Goal: Check status: Check status

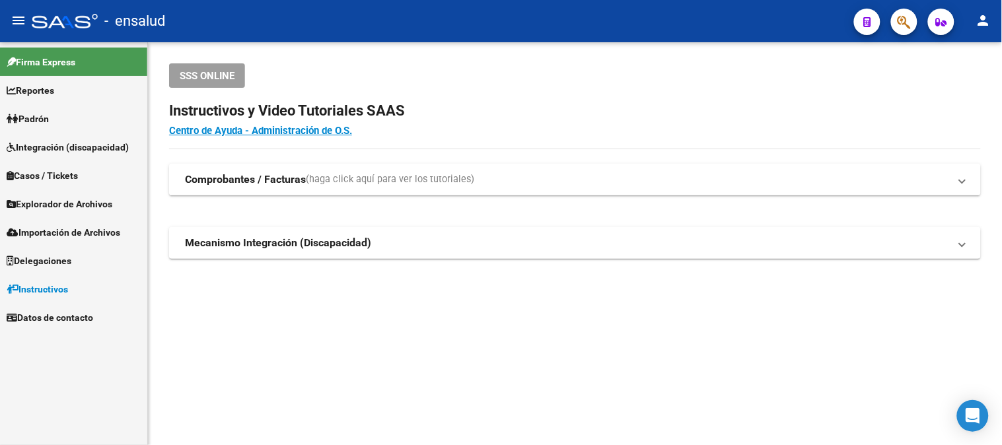
click at [37, 114] on span "Padrón" at bounding box center [28, 119] width 42 height 15
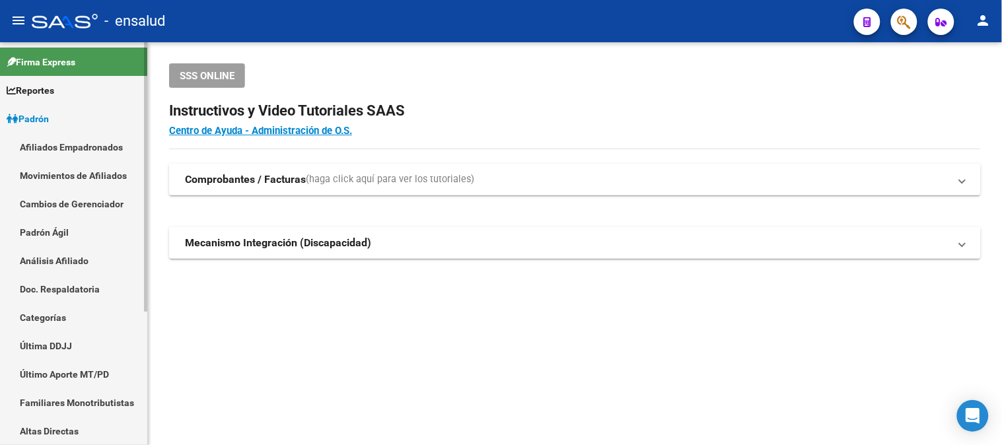
click at [100, 143] on link "Afiliados Empadronados" at bounding box center [73, 147] width 147 height 28
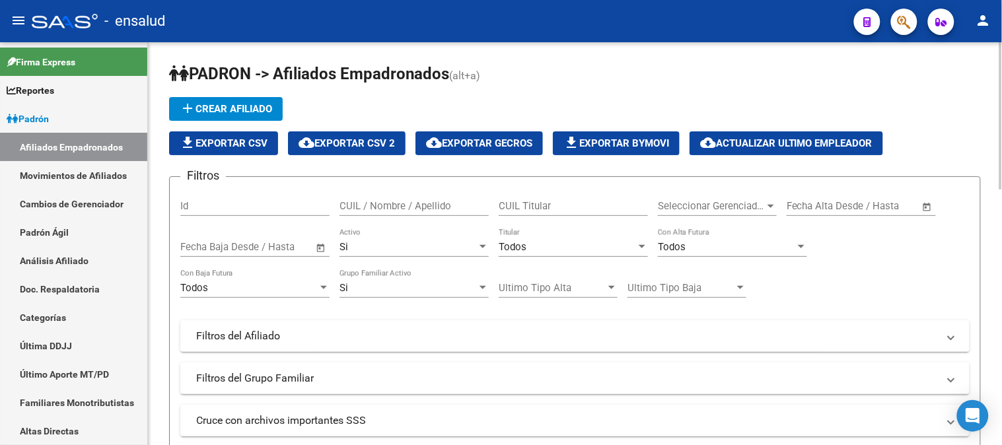
click at [539, 203] on input "CUIL Titular" at bounding box center [573, 206] width 149 height 12
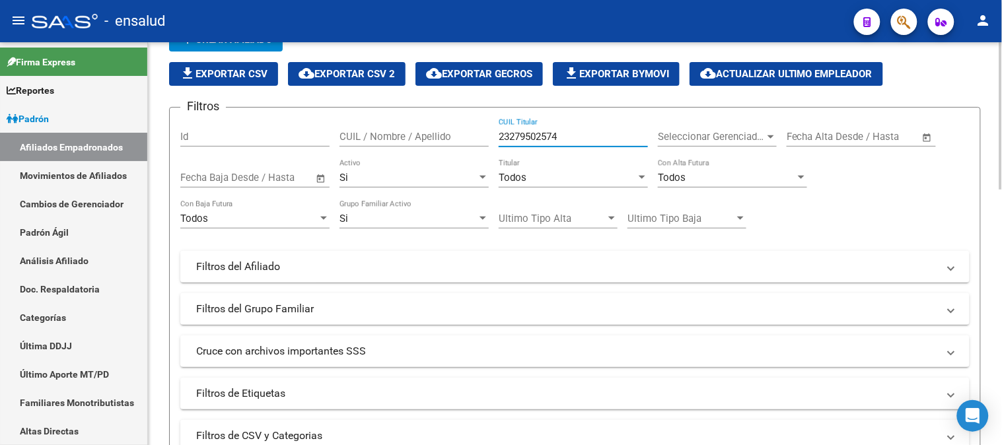
scroll to position [147, 0]
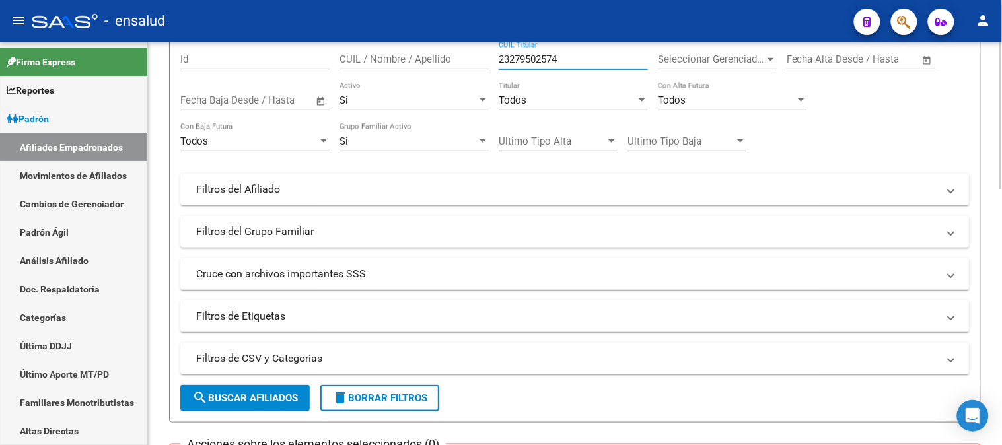
type input "23279502574"
click at [249, 395] on span "search Buscar Afiliados" at bounding box center [245, 398] width 106 height 12
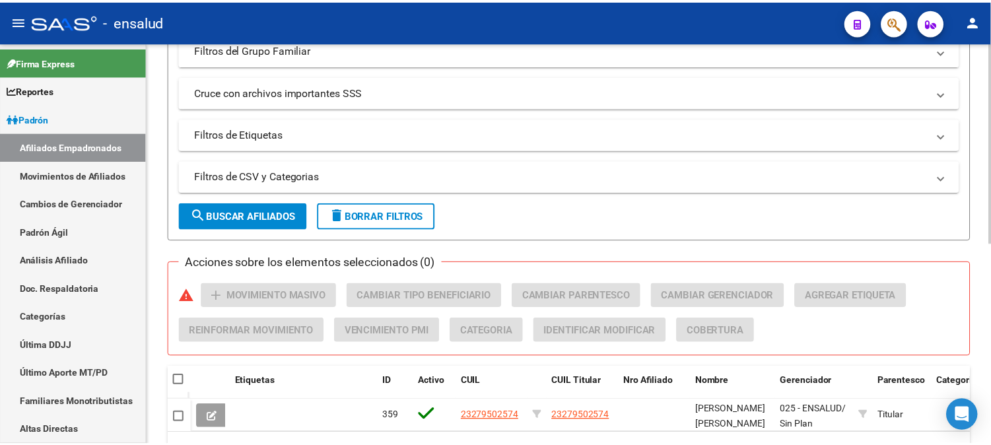
scroll to position [367, 0]
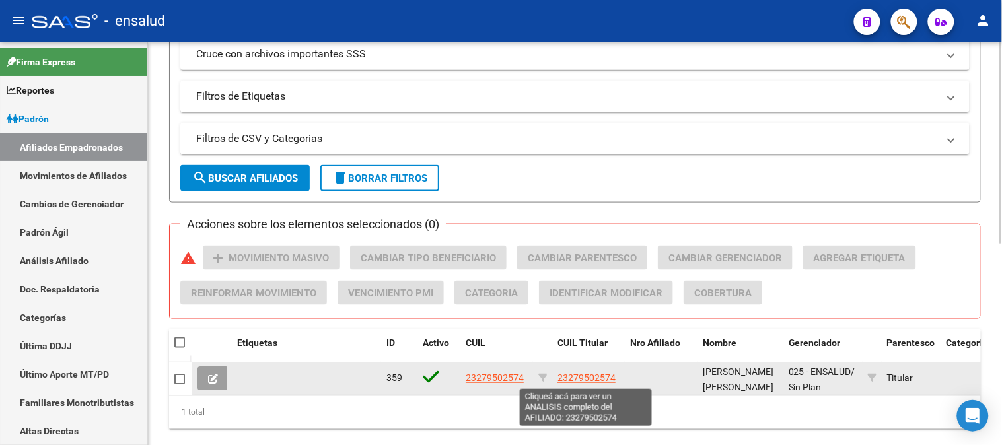
click at [594, 377] on span "23279502574" at bounding box center [586, 378] width 58 height 11
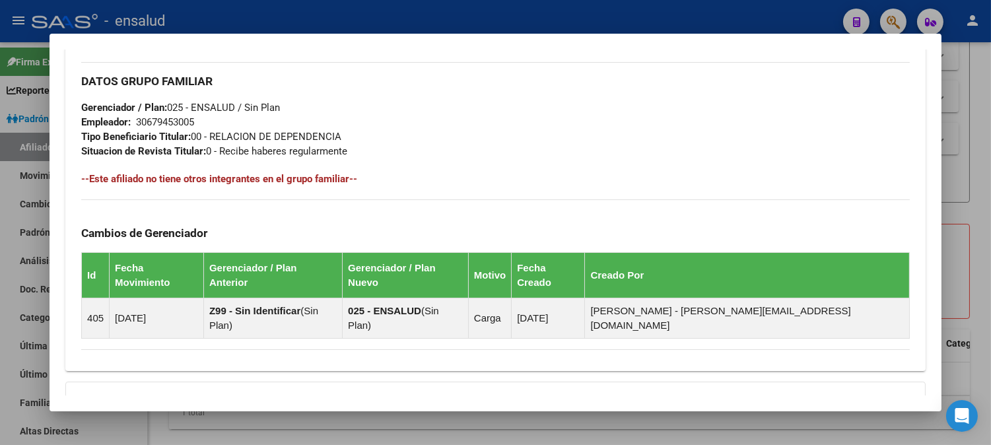
scroll to position [740, 0]
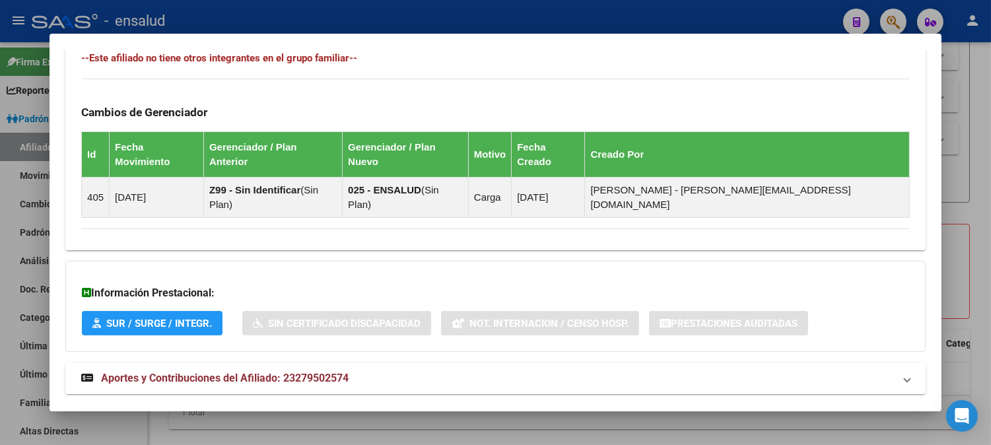
click at [296, 372] on span "Aportes y Contribuciones del Afiliado: 23279502574" at bounding box center [225, 378] width 248 height 13
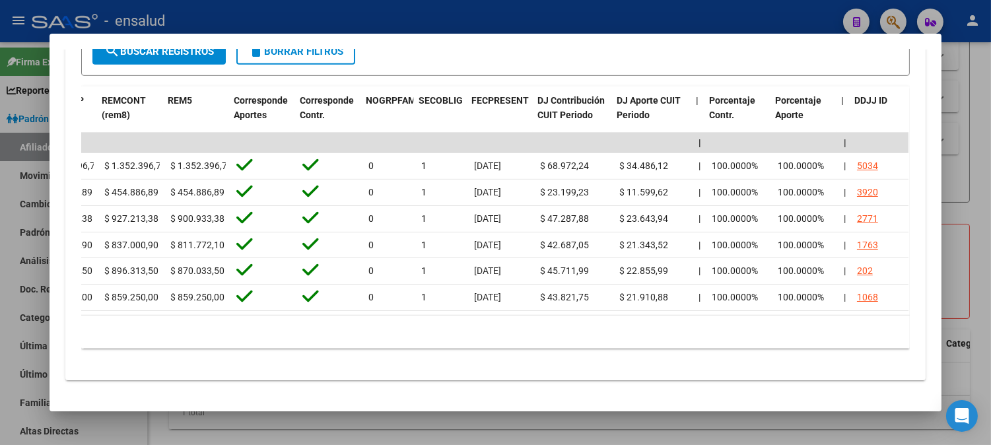
scroll to position [0, 1972]
drag, startPoint x: 751, startPoint y: 302, endPoint x: 696, endPoint y: 297, distance: 55.1
click at [696, 297] on div "Período CUIT Deuda | Acta Fisca. | Deuda Bruta x ARCA Dif DDJJ y Trf. DJ Total …" at bounding box center [495, 218] width 829 height 262
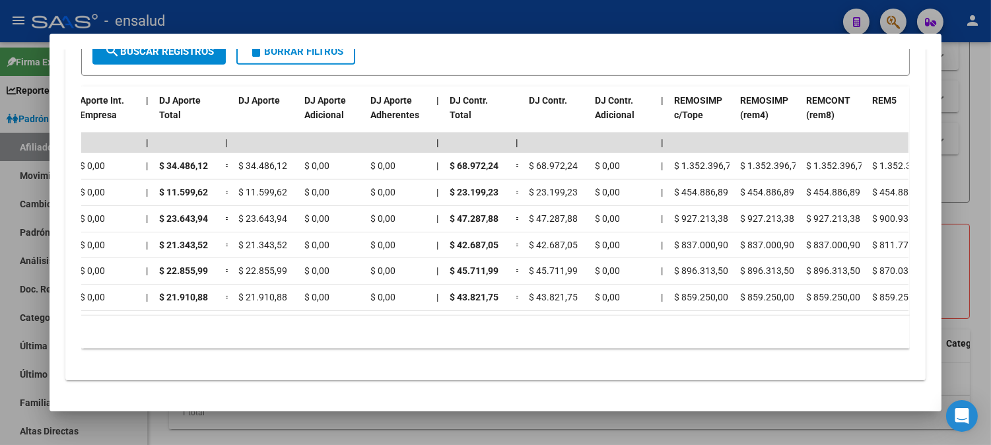
scroll to position [0, 1238]
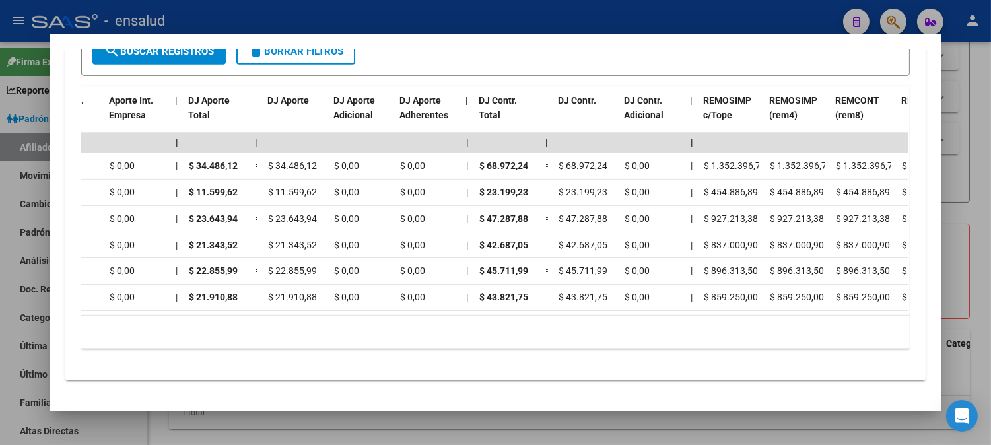
click at [697, 44] on mat-dialog-container "Análisis Afiliado - CUIL: 23279502574 DATOS [PERSON_NAME] ÁGIL: [PERSON_NAME] […" at bounding box center [496, 223] width 892 height 378
click at [579, 16] on div at bounding box center [495, 222] width 991 height 445
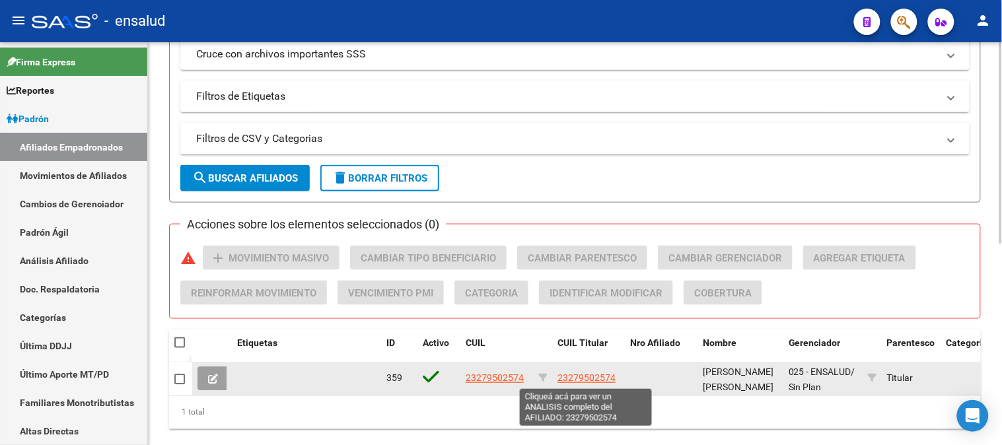
click at [592, 374] on span "23279502574" at bounding box center [586, 378] width 58 height 11
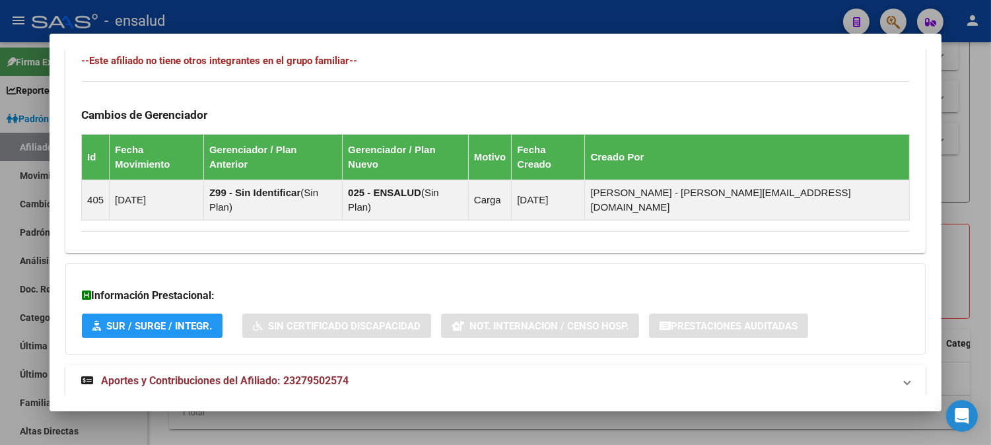
scroll to position [740, 0]
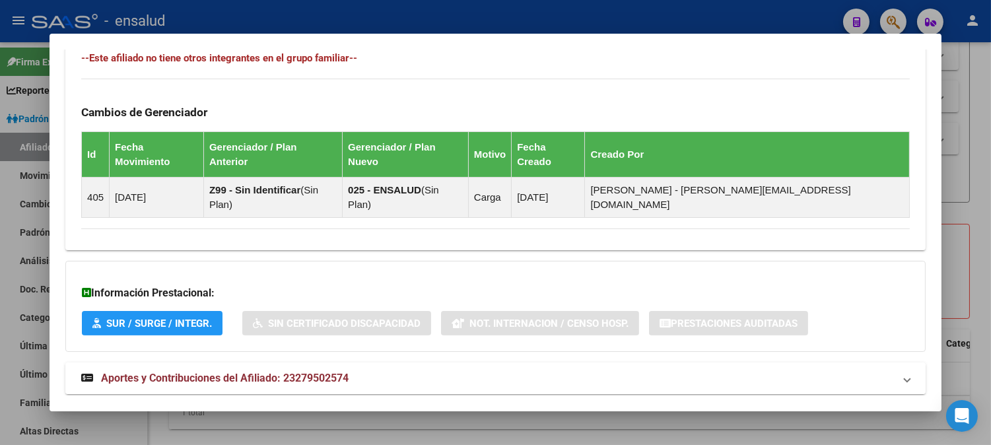
click at [330, 372] on span "Aportes y Contribuciones del Afiliado: 23279502574" at bounding box center [225, 378] width 248 height 13
click at [326, 377] on span "Aportes y Contribuciones del Afiliado: 23279502574" at bounding box center [225, 383] width 248 height 13
click at [328, 372] on span "Aportes y Contribuciones del Afiliado: 23279502574" at bounding box center [225, 378] width 248 height 13
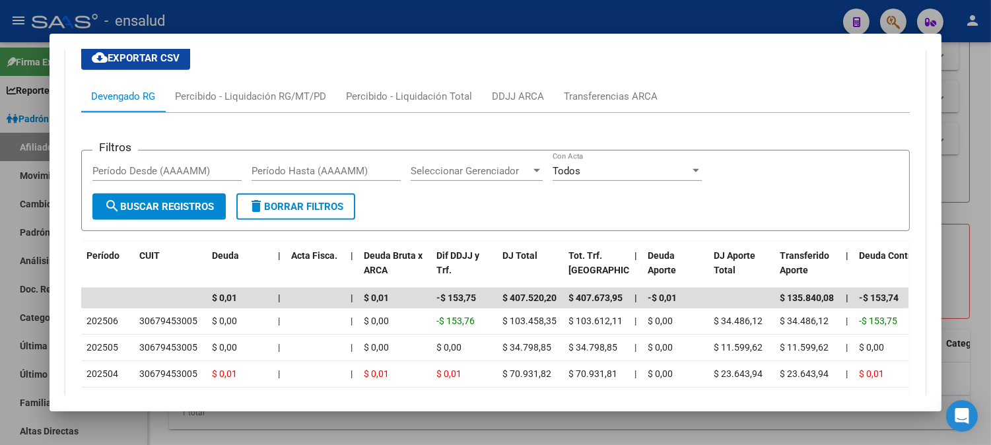
scroll to position [1217, 0]
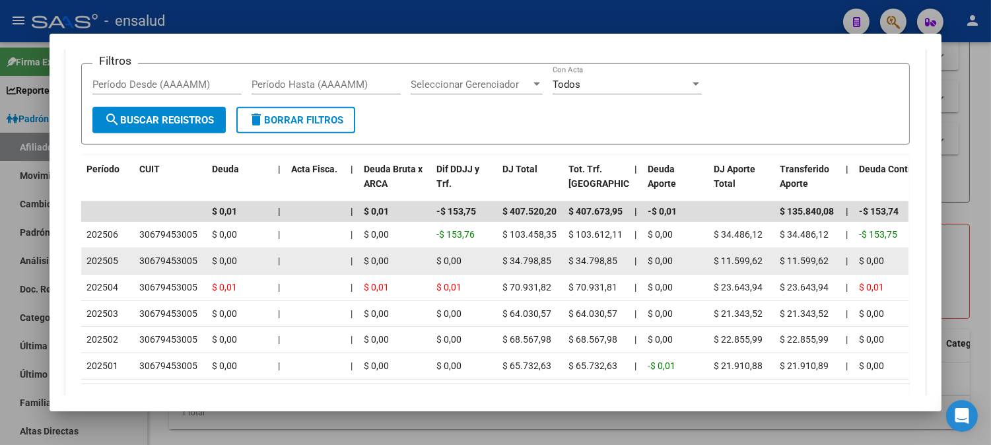
click at [207, 248] on datatable-body-cell "$ 0,00" at bounding box center [240, 261] width 66 height 26
click at [687, 254] on div "$ 0,00" at bounding box center [675, 261] width 55 height 15
click at [479, 254] on div "$ 0,00" at bounding box center [464, 261] width 55 height 15
click at [608, 256] on span "$ 34.798,85" at bounding box center [593, 261] width 49 height 11
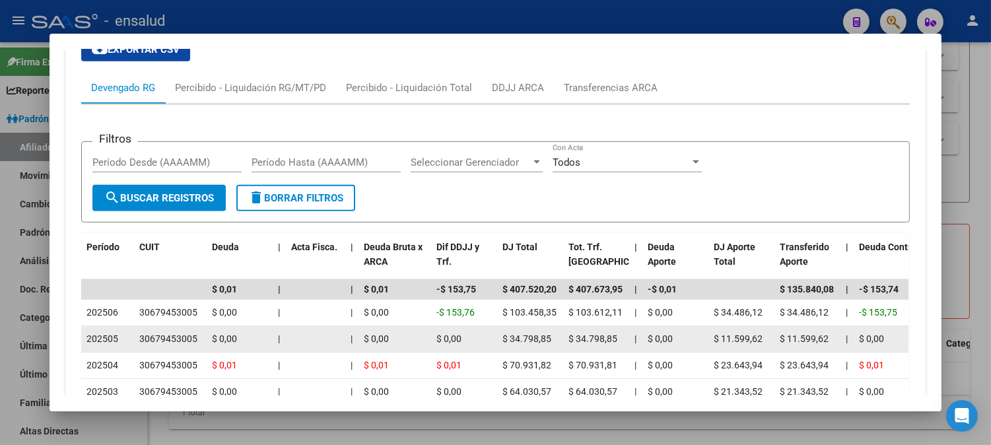
scroll to position [1212, 0]
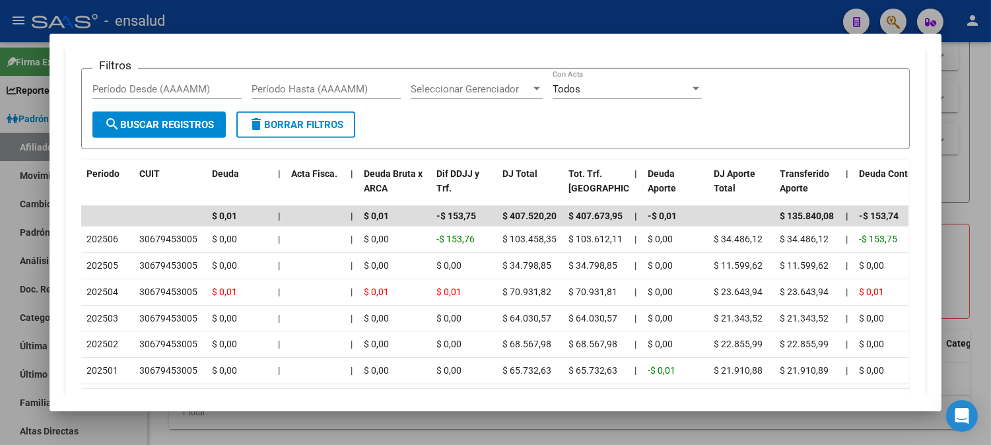
click at [787, 405] on mat-dialog-container "Análisis Afiliado - CUIL: 23279502574 DATOS [PERSON_NAME] ÁGIL: [PERSON_NAME] […" at bounding box center [496, 223] width 892 height 378
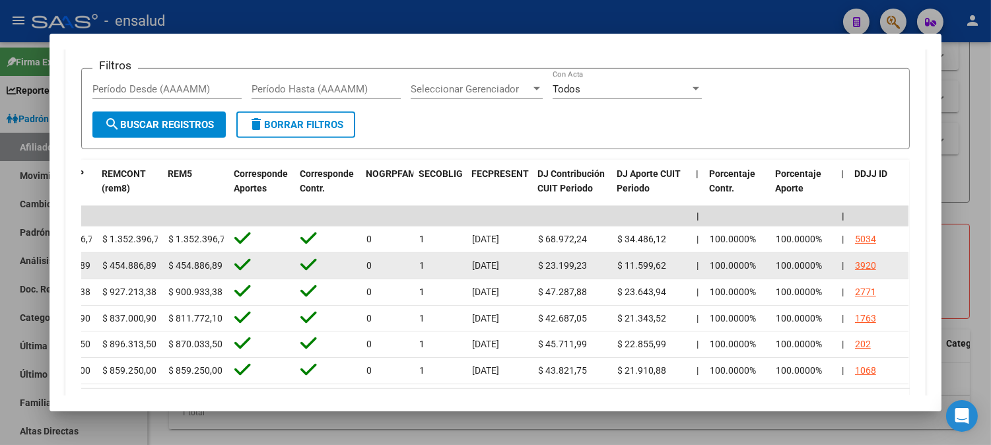
scroll to position [1286, 0]
